Goal: Information Seeking & Learning: Learn about a topic

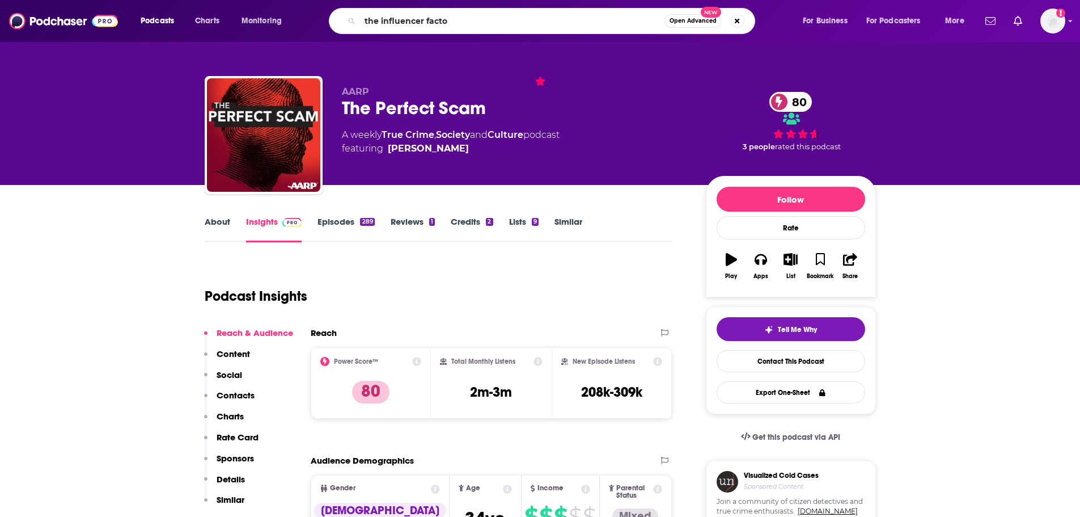
type input "the influencer factor"
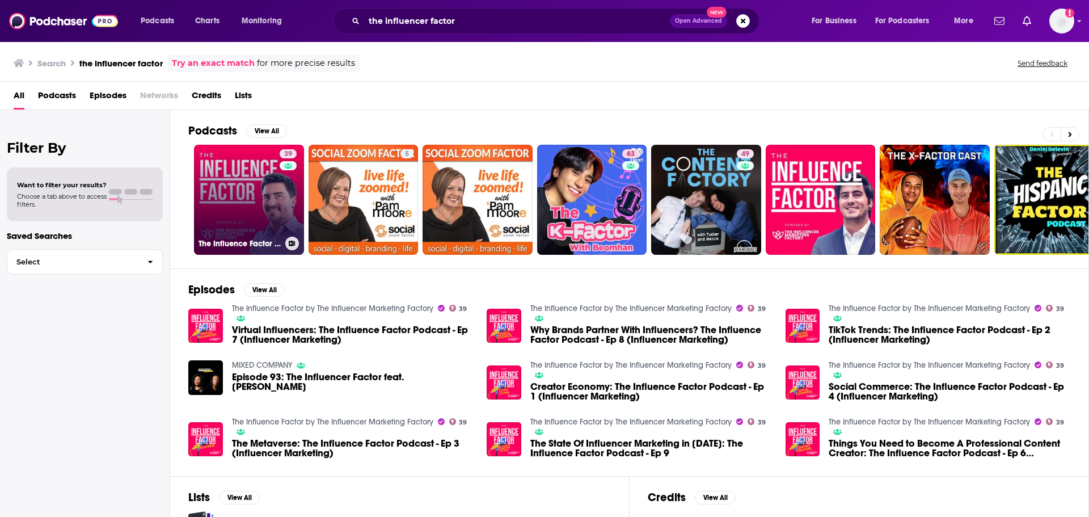
click at [225, 188] on link "39 The Influence Factor by The Influencer Marketing Factory" at bounding box center [249, 200] width 110 height 110
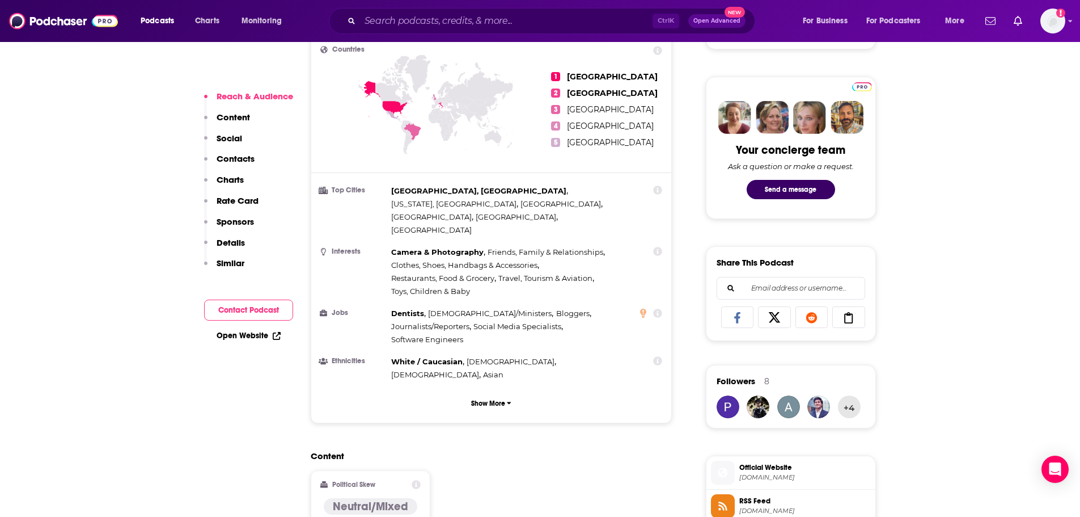
scroll to position [515, 0]
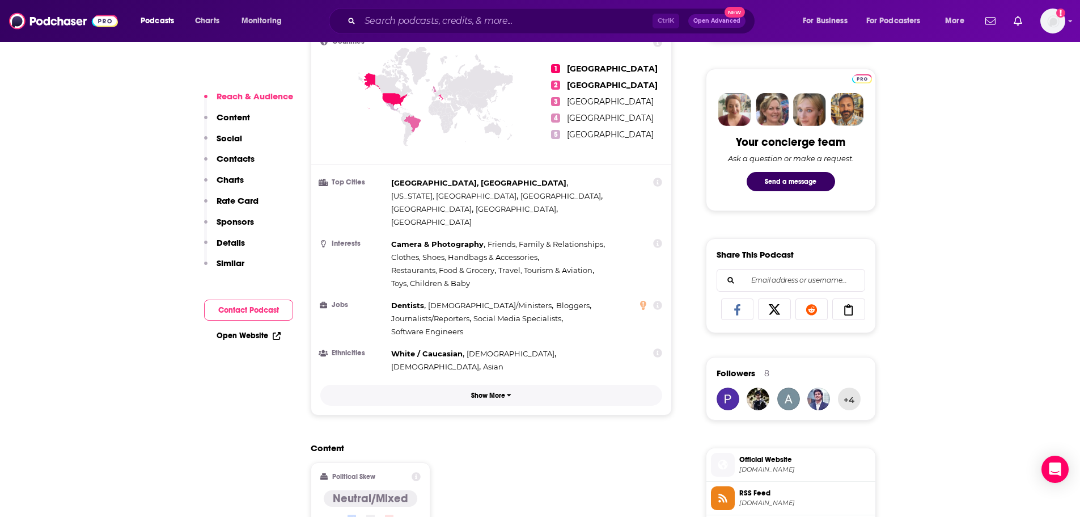
click at [487, 391] on p "Show More" at bounding box center [488, 395] width 34 height 8
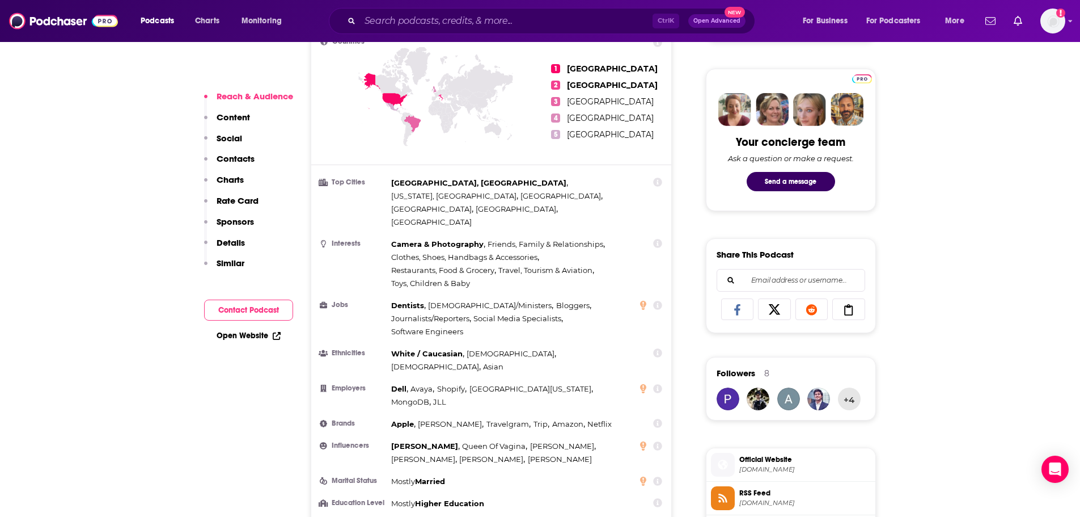
click at [657, 348] on icon at bounding box center [658, 352] width 9 height 9
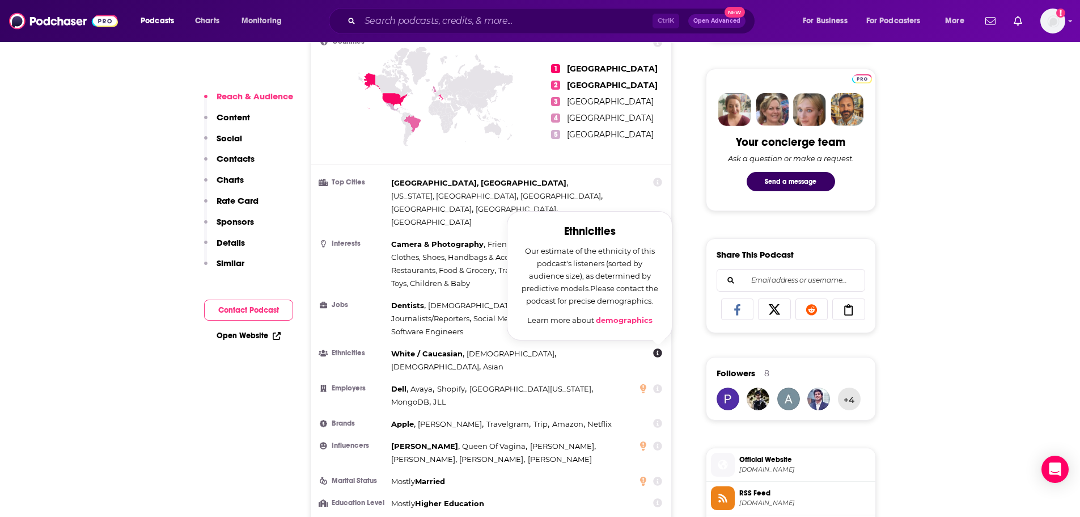
click at [618, 315] on link "demographics" at bounding box center [624, 319] width 57 height 9
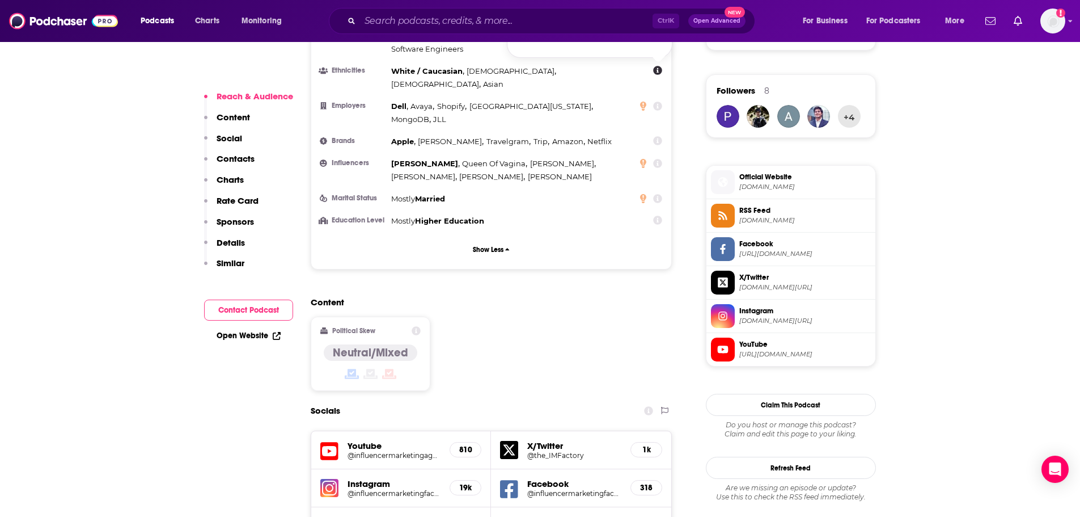
scroll to position [798, 0]
